Goal: Transaction & Acquisition: Download file/media

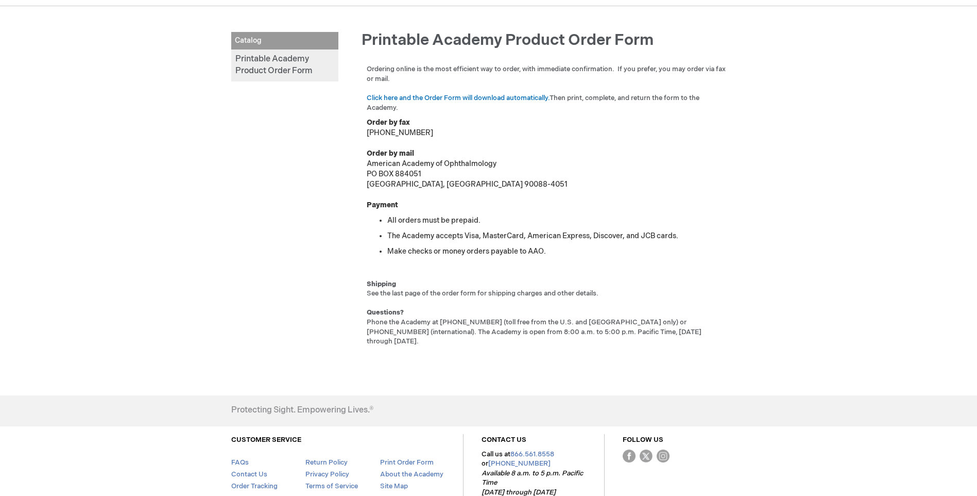
scroll to position [71, 0]
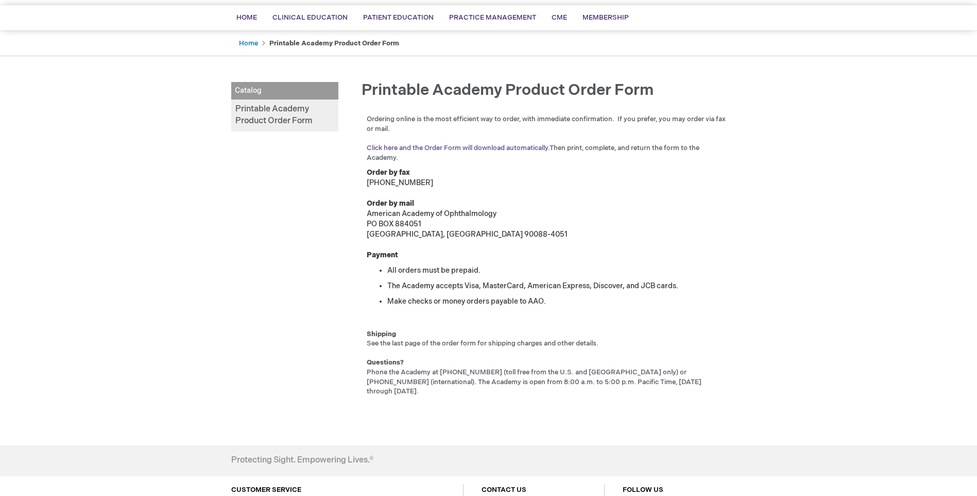
click at [469, 150] on link "Click here and the Order Form will download automatically." at bounding box center [458, 148] width 183 height 8
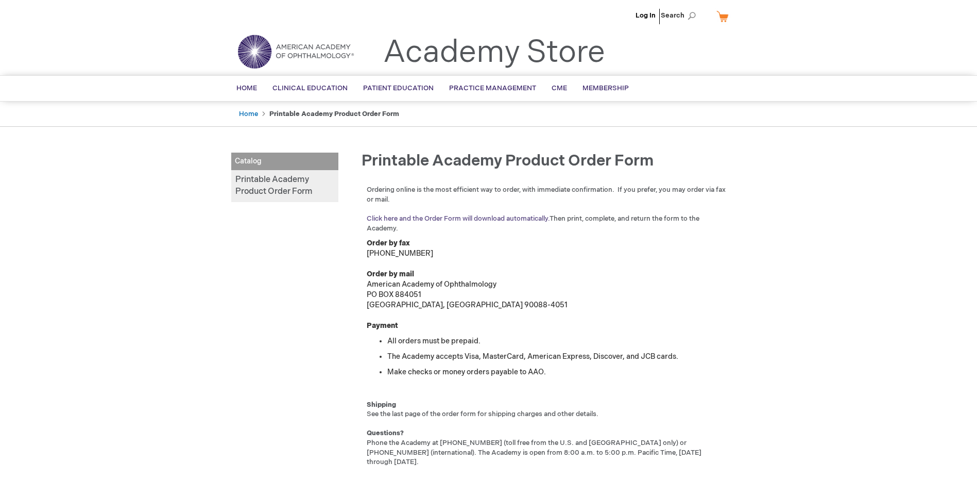
click at [387, 216] on link "Click here and the Order Form will download automatically." at bounding box center [458, 218] width 183 height 8
